Goal: Task Accomplishment & Management: Complete application form

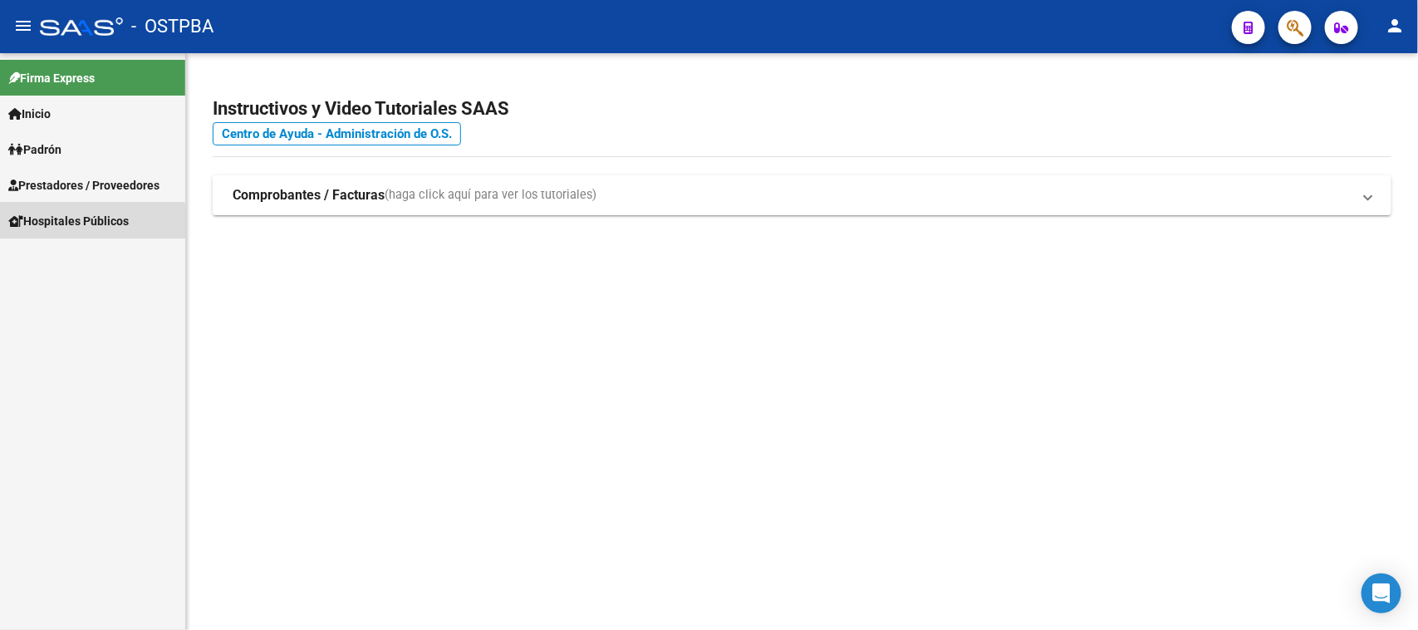
click at [64, 229] on link "Hospitales Públicos" at bounding box center [92, 221] width 185 height 36
click at [145, 258] on link "Notificaciones Internación" at bounding box center [92, 256] width 185 height 36
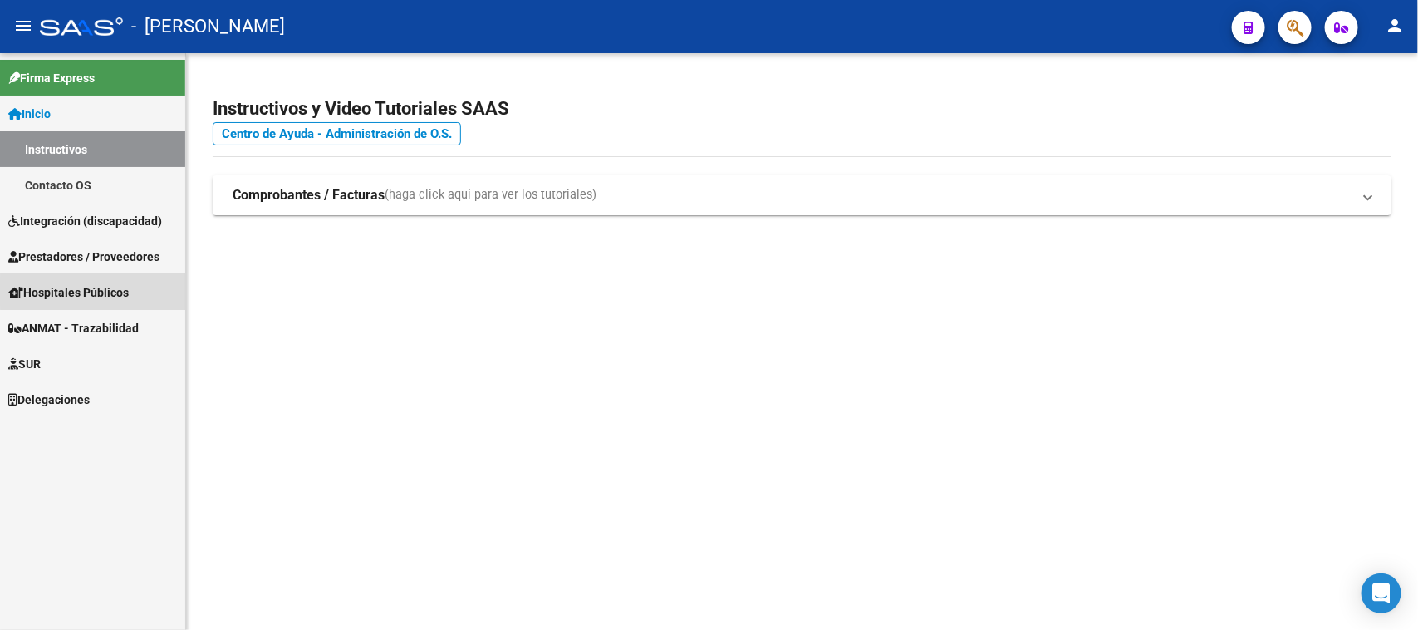
click at [138, 291] on link "Hospitales Públicos" at bounding box center [92, 292] width 185 height 36
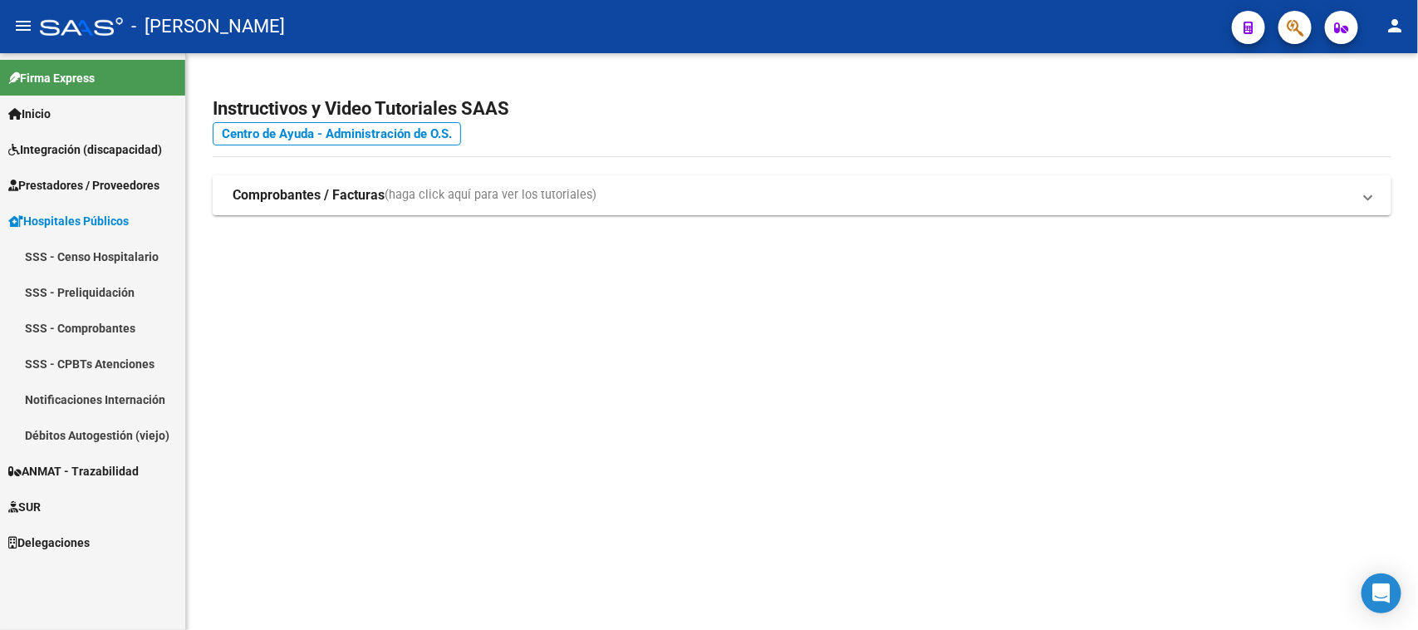
click at [141, 400] on link "Notificaciones Internación" at bounding box center [92, 399] width 185 height 36
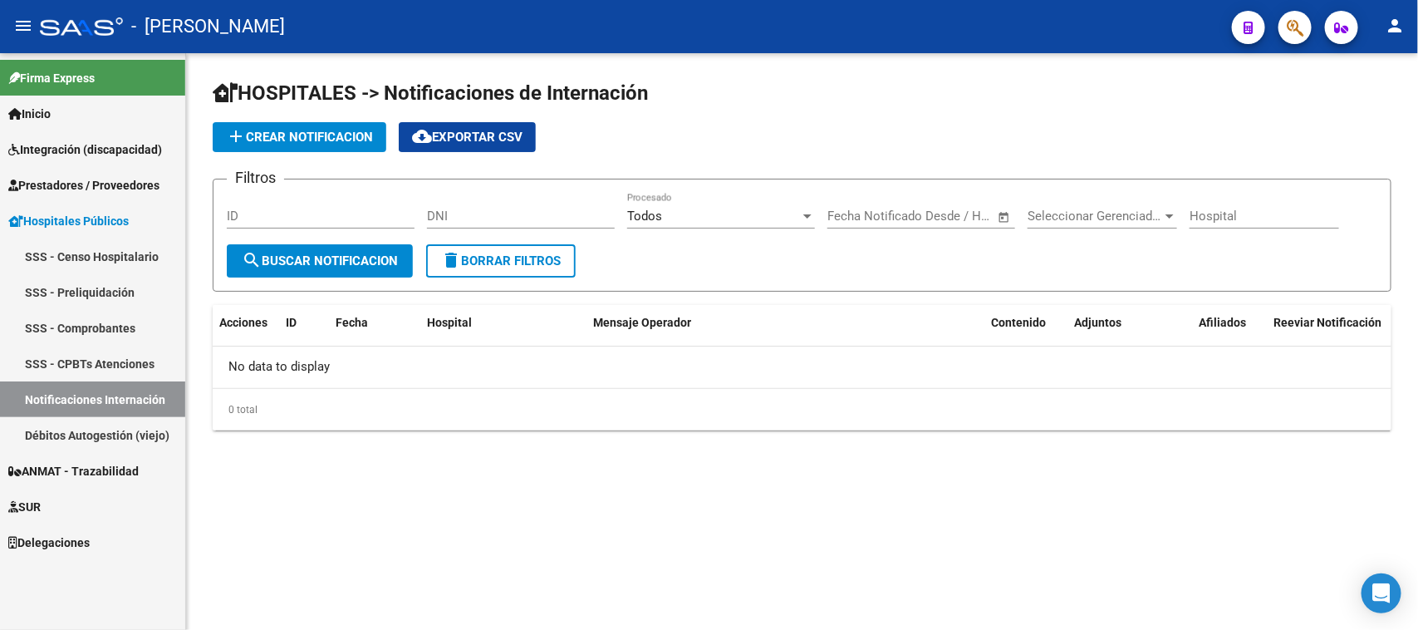
click at [134, 407] on link "Notificaciones Internación" at bounding box center [92, 399] width 185 height 36
click at [134, 426] on link "Débitos Autogestión (viejo)" at bounding box center [92, 435] width 185 height 36
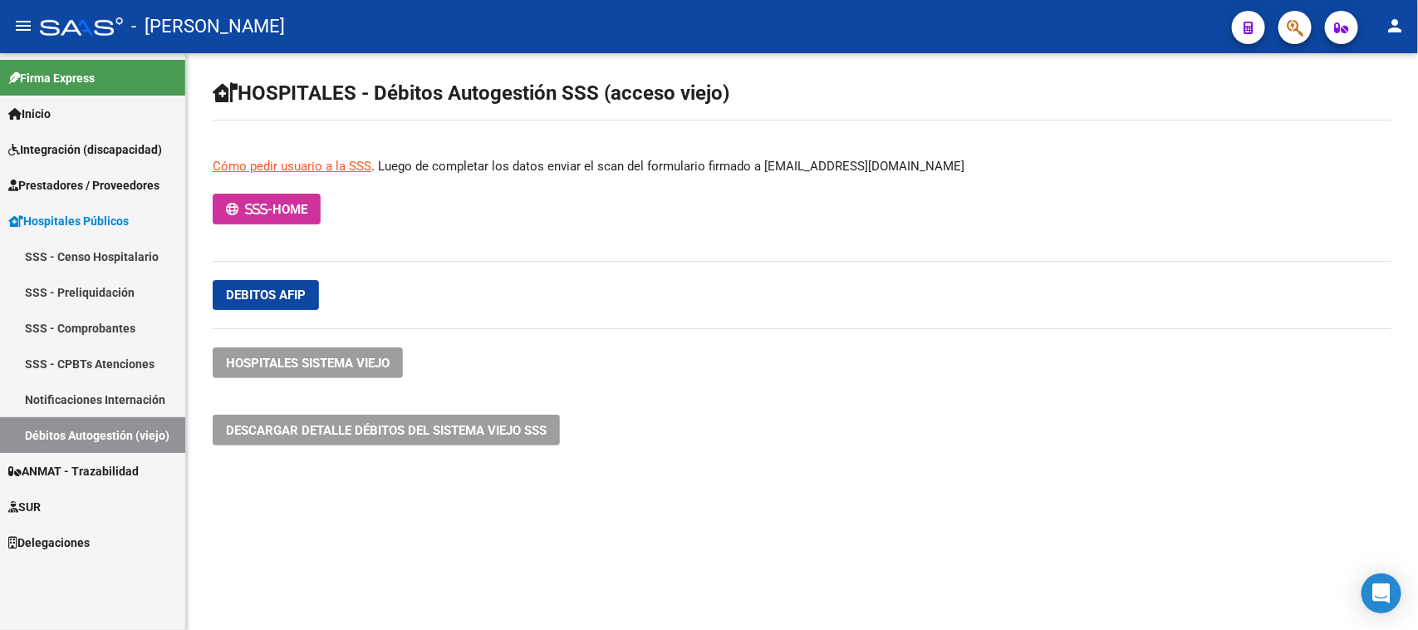
click at [125, 403] on link "Notificaciones Internación" at bounding box center [92, 399] width 185 height 36
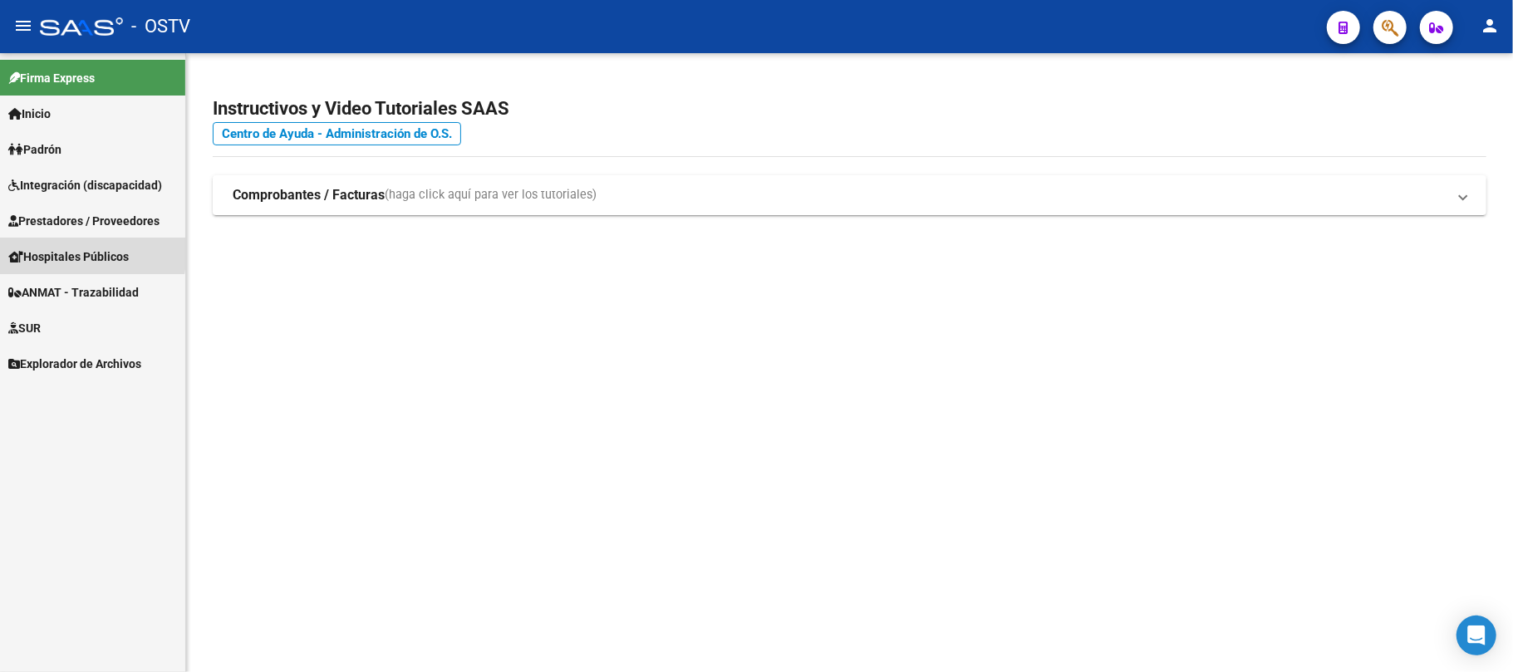
click at [40, 249] on span "Hospitales Públicos" at bounding box center [68, 257] width 120 height 18
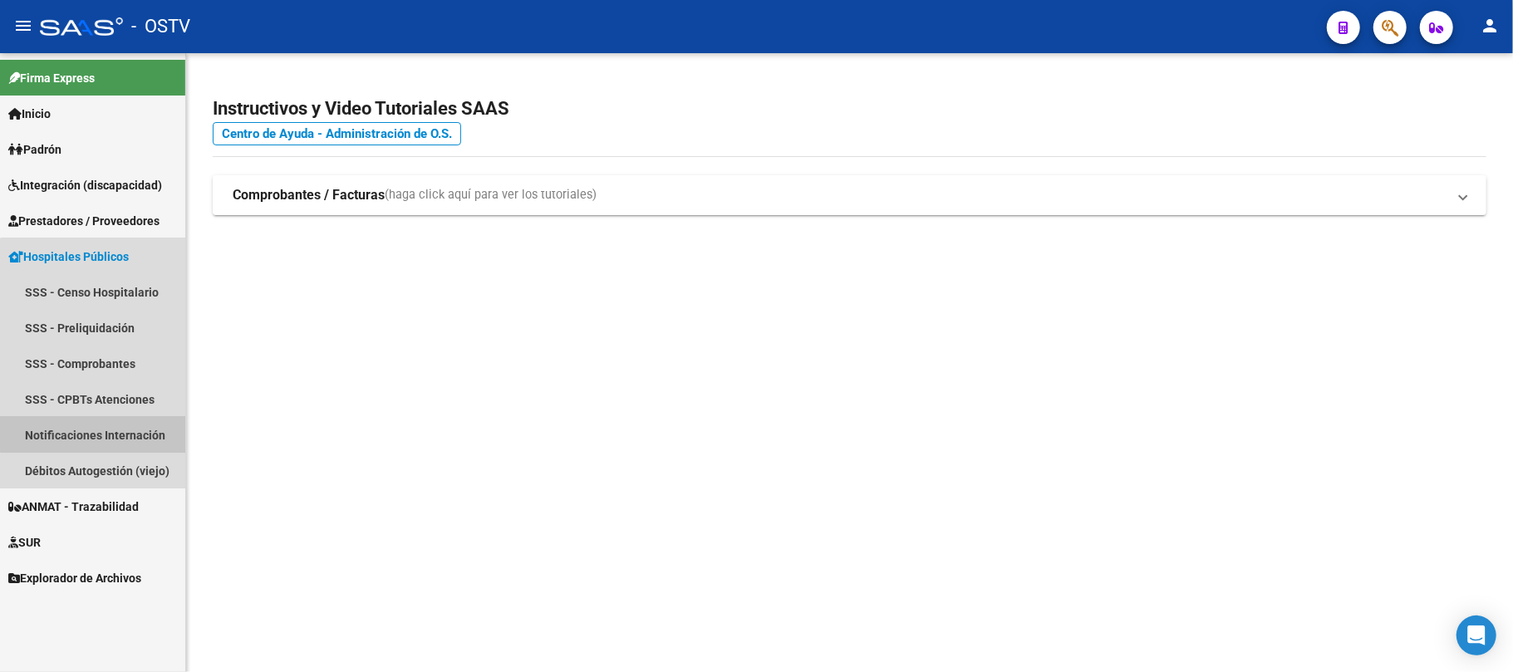
click at [120, 430] on link "Notificaciones Internación" at bounding box center [92, 435] width 185 height 36
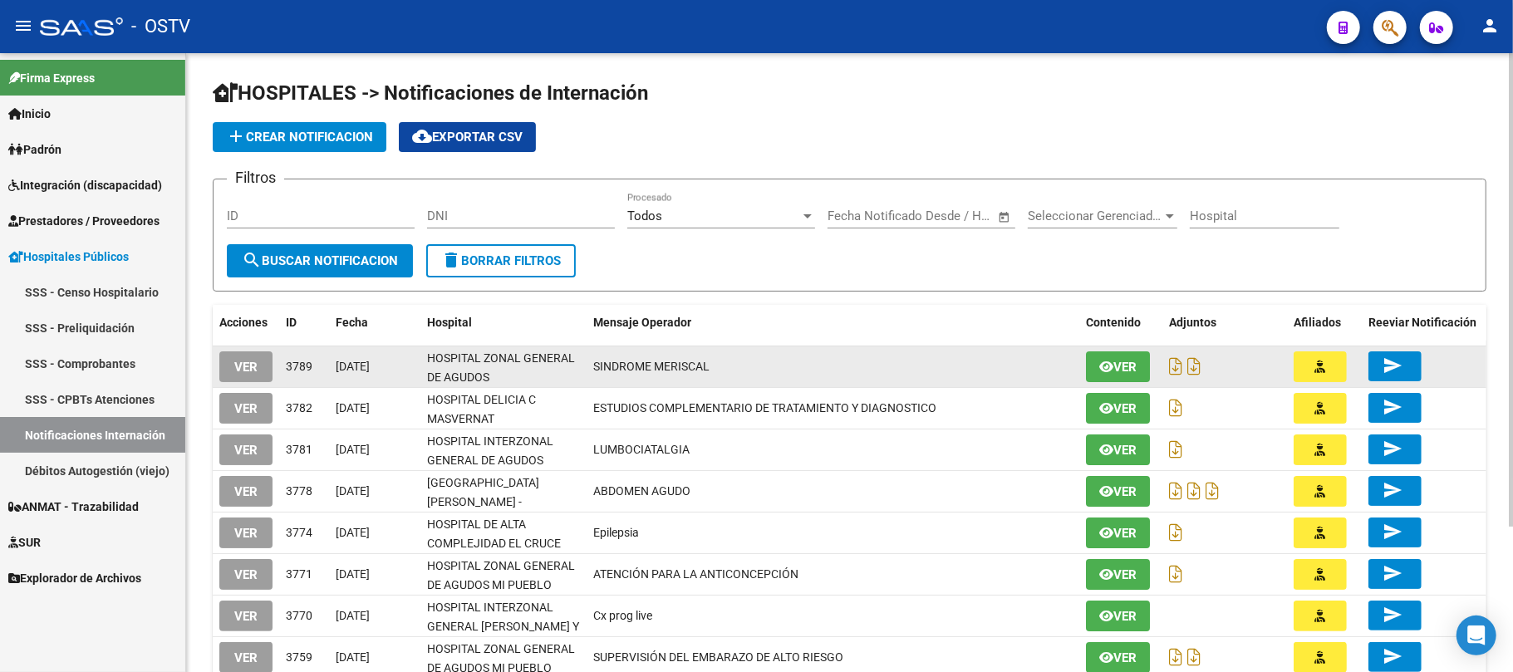
click at [243, 364] on span "VER" at bounding box center [245, 367] width 23 height 15
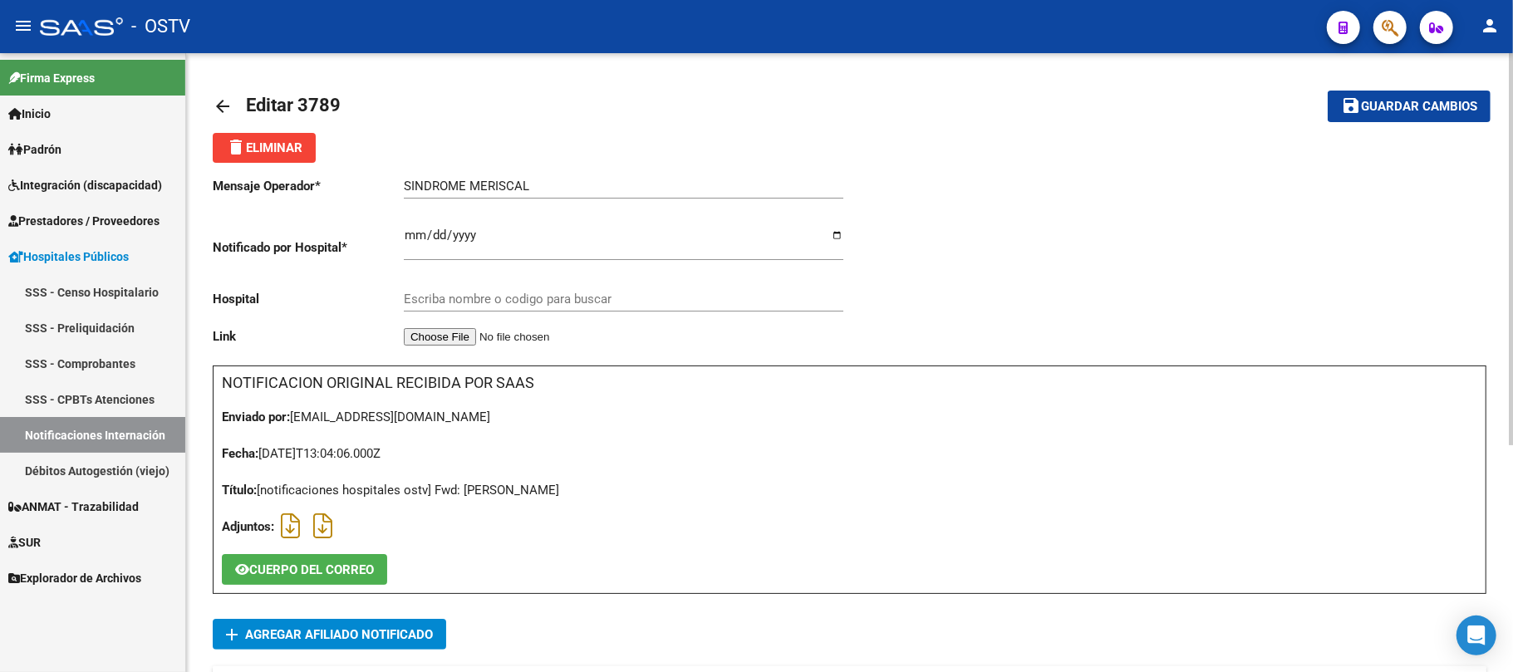
type input "HOSPITAL ZONAL GENERAL DE AGUDOS [PERSON_NAME]"
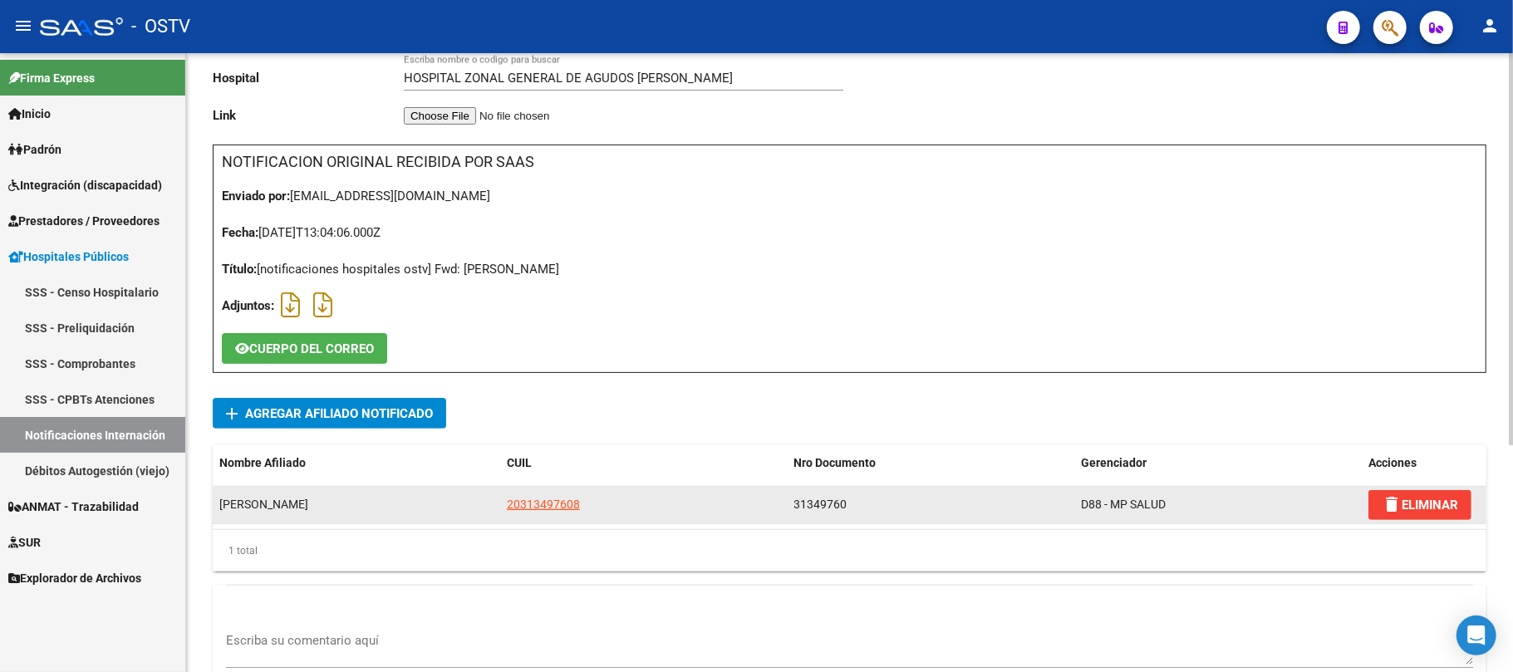
drag, startPoint x: 597, startPoint y: 506, endPoint x: 496, endPoint y: 505, distance: 100.5
click at [496, 505] on div "[PERSON_NAME] 20313497608 31349760 D88 - MP SALUD delete ELIMINAR" at bounding box center [850, 505] width 1274 height 37
copy div "20313497608"
